Goal: Task Accomplishment & Management: Use online tool/utility

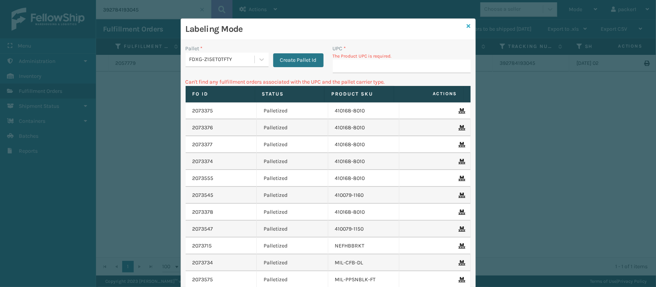
click at [467, 26] on icon at bounding box center [469, 25] width 4 height 5
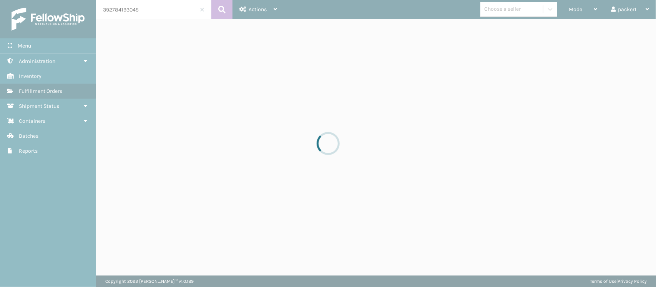
click at [577, 11] on div at bounding box center [328, 143] width 656 height 287
click at [577, 11] on span "Mode" at bounding box center [575, 9] width 13 height 7
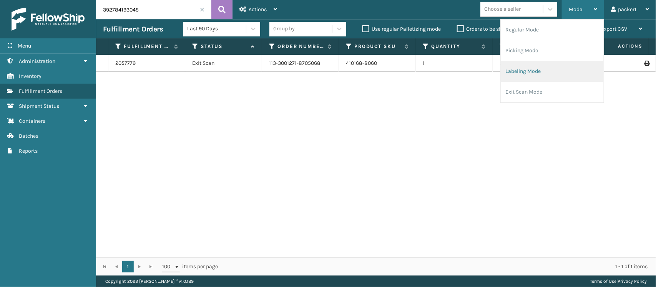
click at [528, 73] on li "Labeling Mode" at bounding box center [552, 71] width 103 height 21
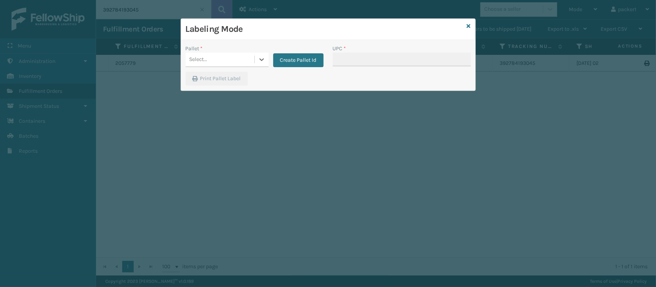
click at [202, 62] on div "Select..." at bounding box center [198, 60] width 18 height 8
click at [304, 64] on button "Create Pallet Id" at bounding box center [298, 60] width 50 height 14
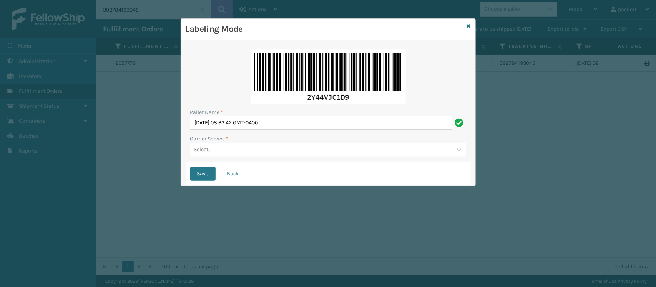
click at [232, 160] on div "Pallet Name * [DATE] 08:33:42 GMT-0400 Carrier Service * Select..." at bounding box center [328, 104] width 285 height 118
click at [222, 154] on div "Select..." at bounding box center [321, 150] width 262 height 13
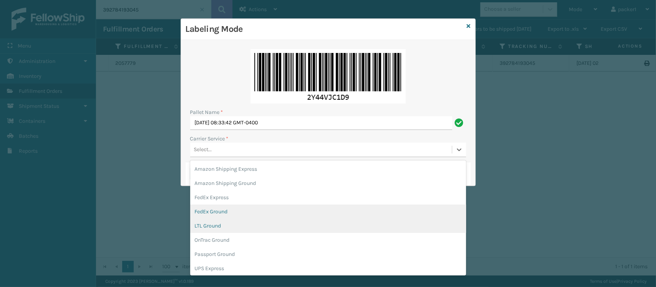
click at [206, 216] on div "FedEx Ground" at bounding box center [328, 212] width 276 height 14
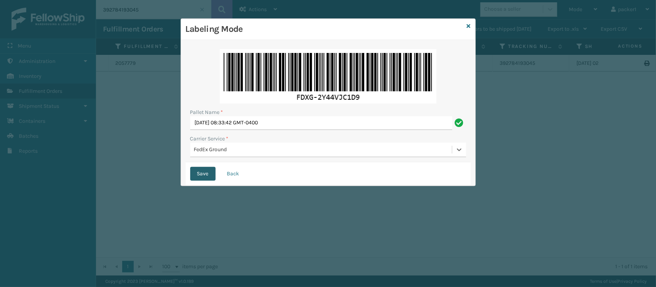
click at [200, 177] on button "Save" at bounding box center [202, 174] width 25 height 14
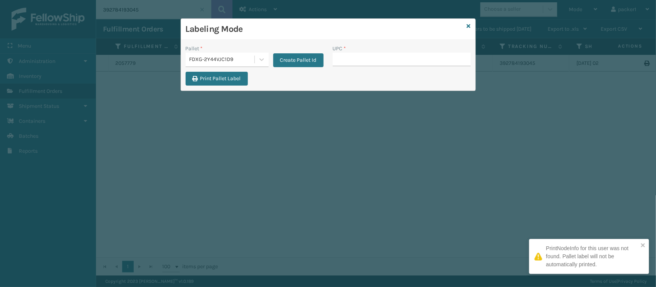
click at [365, 61] on input "UPC *" at bounding box center [402, 60] width 138 height 14
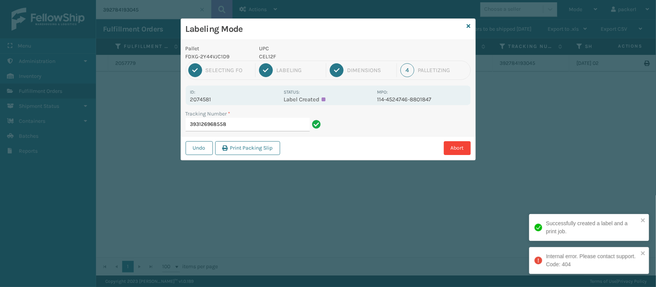
type input "393126968558"
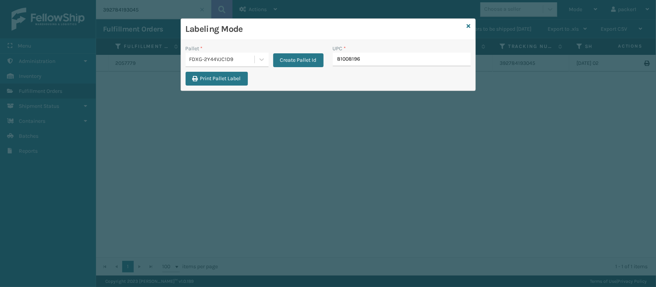
type input "810081962"
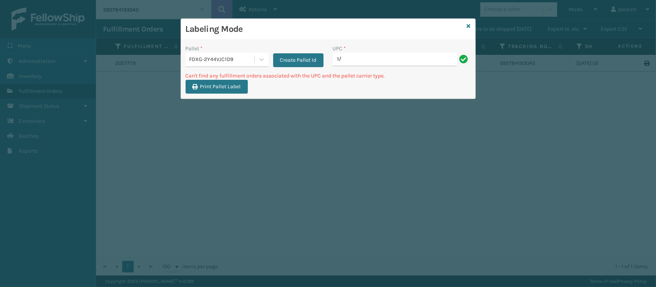
type input "1"
type input "GEN-AB-C-Q"
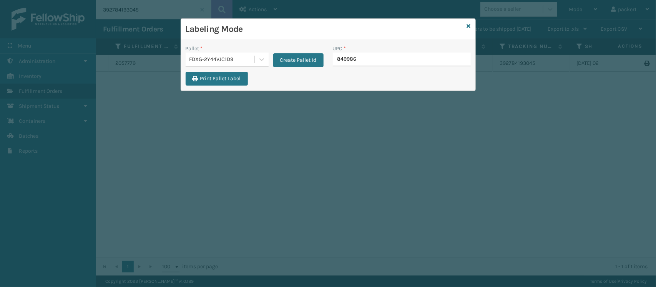
type input "8499860"
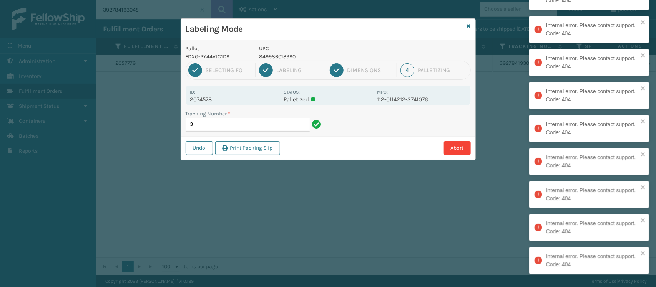
type input "3"
